Goal: Task Accomplishment & Management: Manage account settings

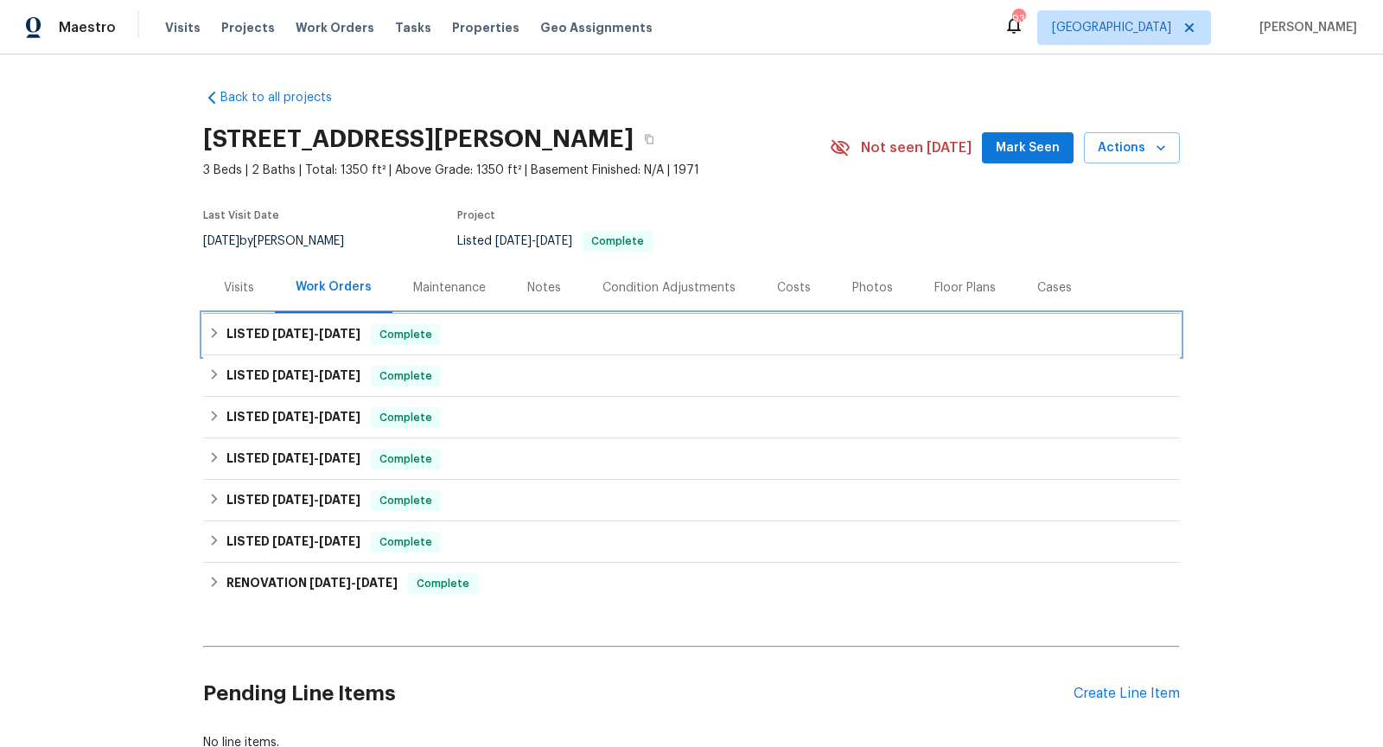
click at [222, 325] on div "LISTED [DATE] - [DATE] Complete" at bounding box center [691, 334] width 967 height 21
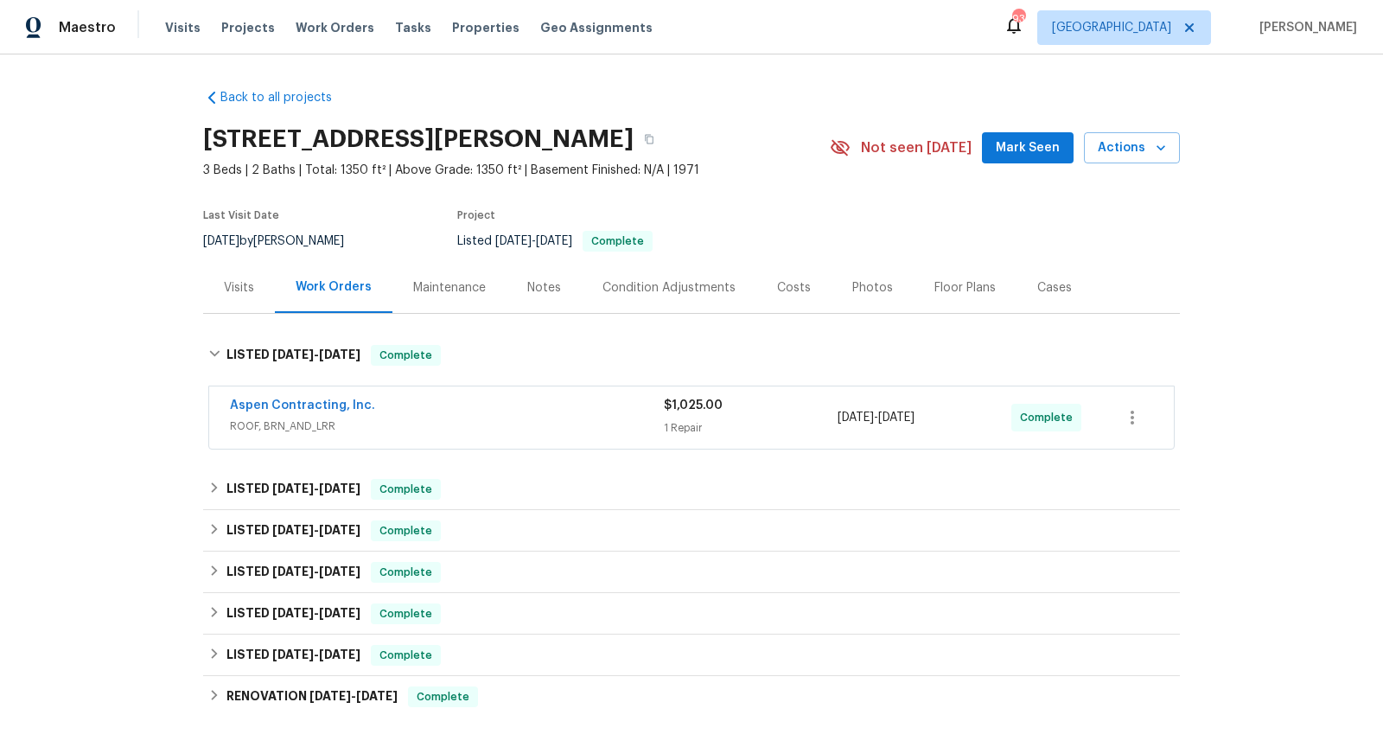
click at [421, 413] on div "Aspen Contracting, Inc." at bounding box center [447, 407] width 434 height 21
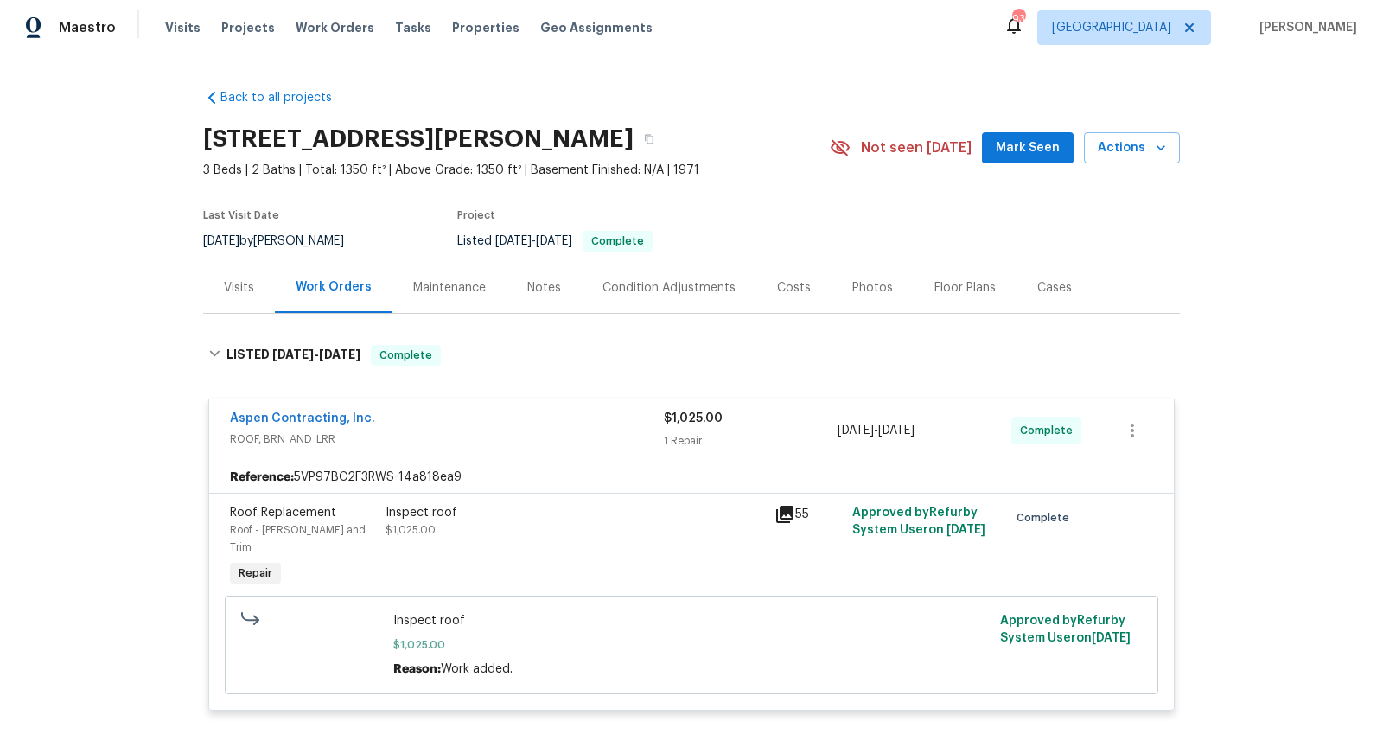
click at [797, 506] on div "55" at bounding box center [808, 514] width 67 height 21
click at [788, 510] on icon at bounding box center [784, 514] width 17 height 17
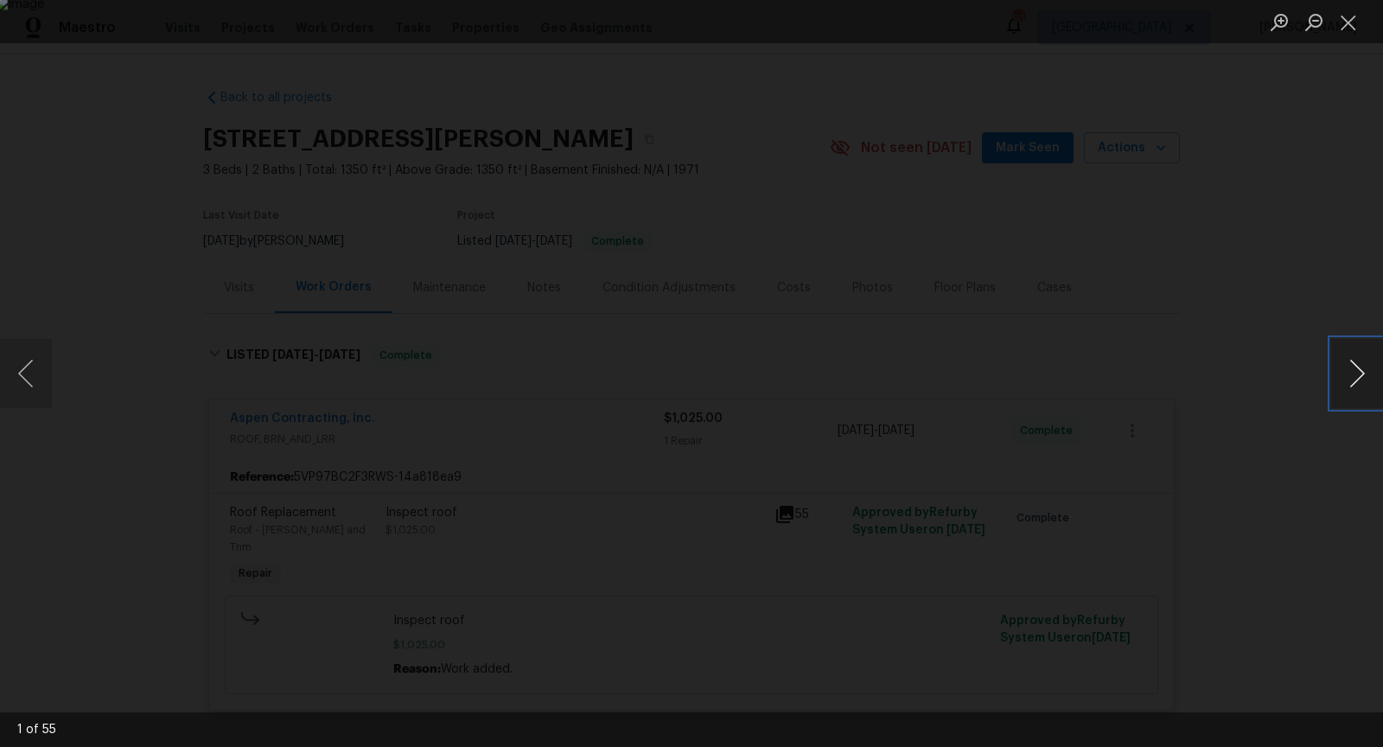
click at [1336, 380] on button "Next image" at bounding box center [1357, 373] width 52 height 69
click at [1353, 374] on button "Next image" at bounding box center [1357, 373] width 52 height 69
click at [1348, 16] on button "Close lightbox" at bounding box center [1348, 22] width 35 height 30
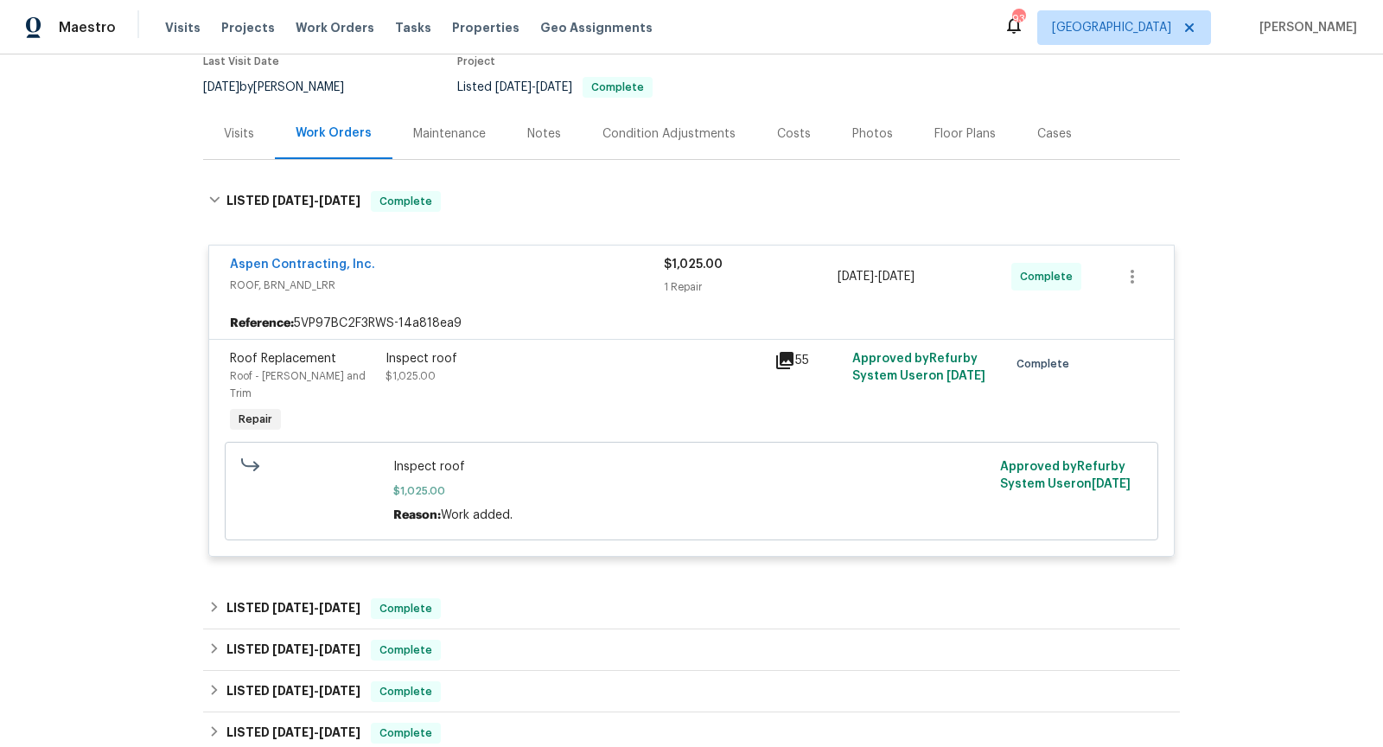
scroll to position [156, 0]
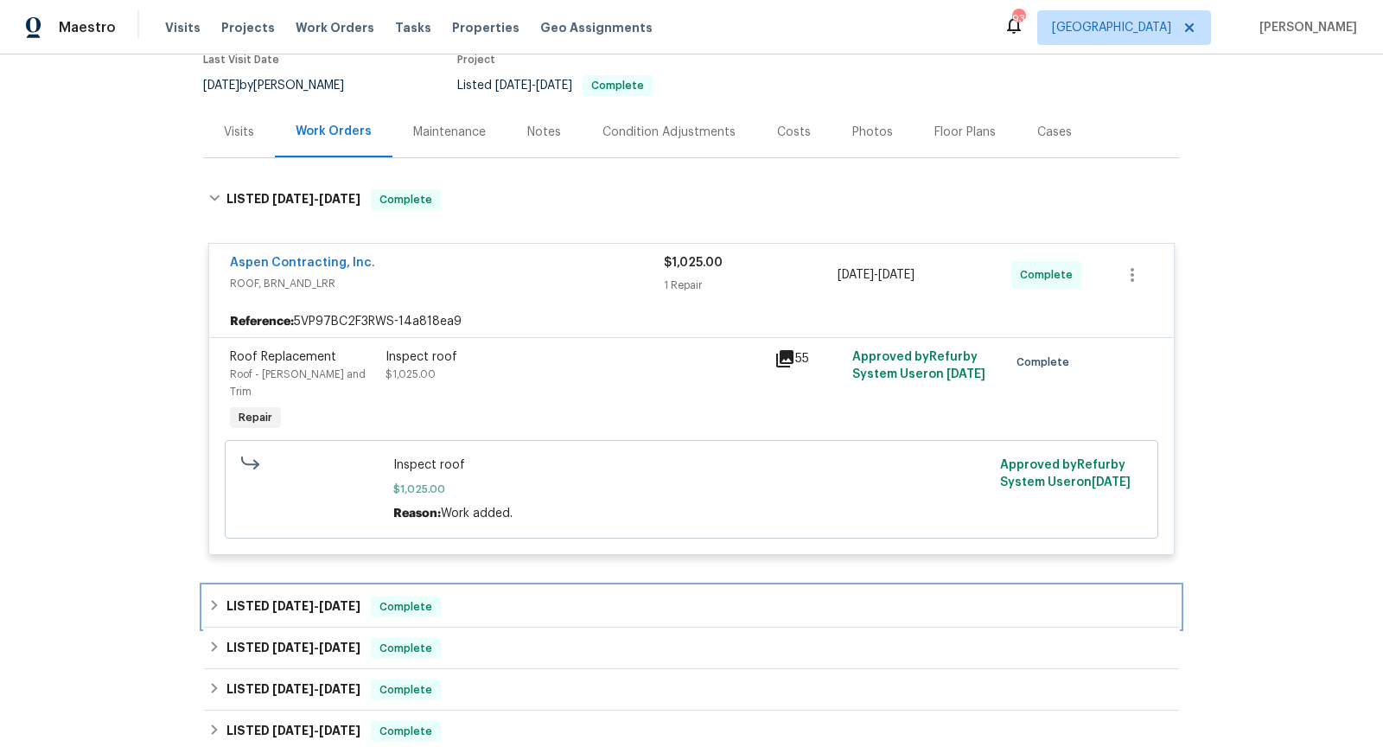
click at [629, 600] on div "LISTED [DATE] - [DATE] Complete" at bounding box center [691, 606] width 977 height 41
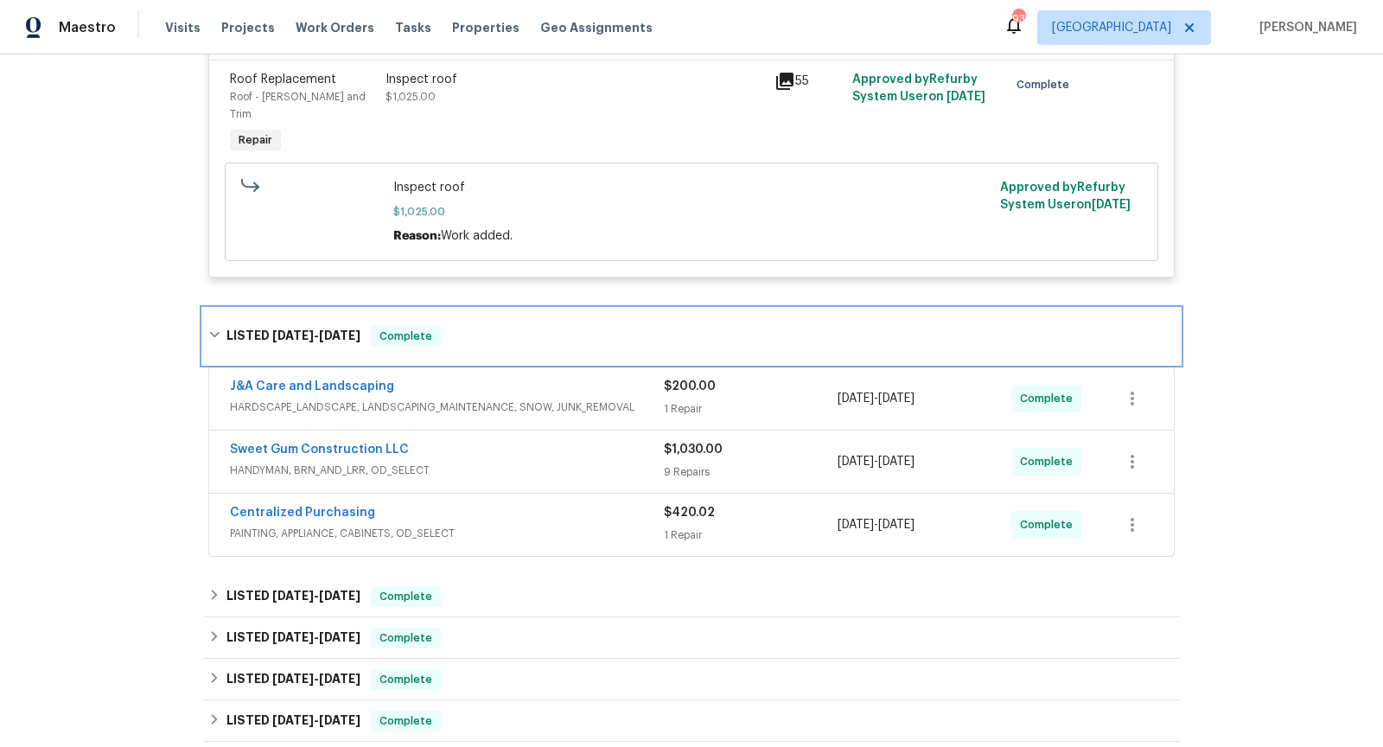
scroll to position [438, 0]
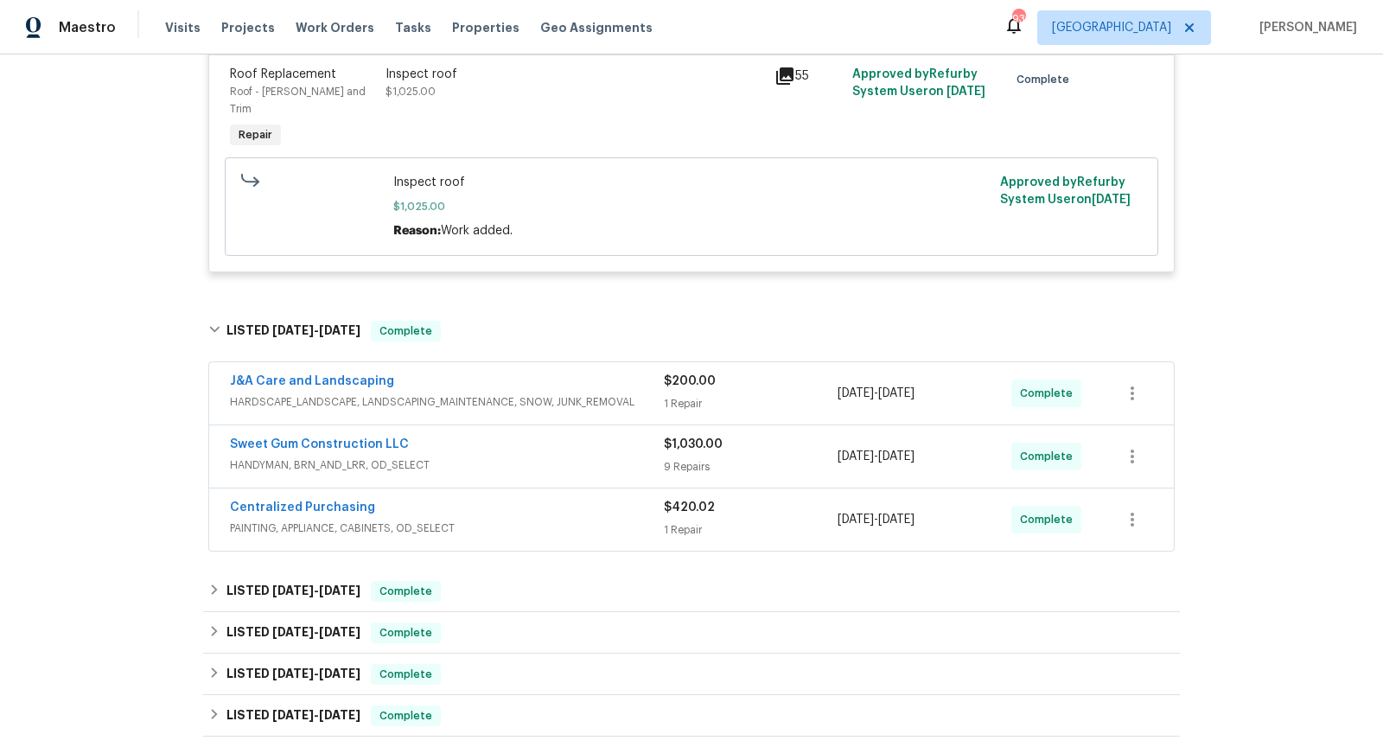
click at [572, 520] on span "PAINTING, APPLIANCE, CABINETS, OD_SELECT" at bounding box center [447, 528] width 434 height 17
